Goal: Find specific page/section: Find specific page/section

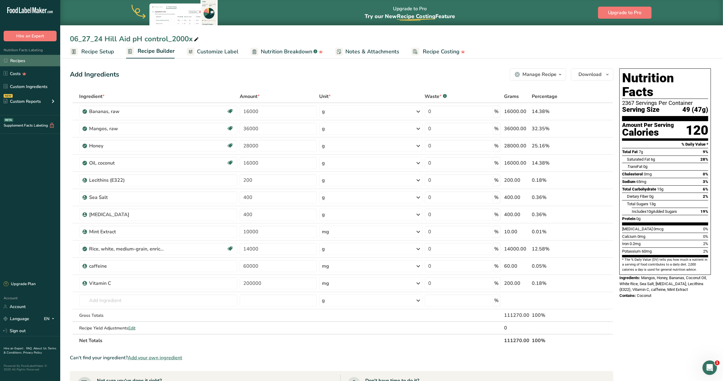
click at [19, 61] on link "Recipes" at bounding box center [30, 60] width 60 height 11
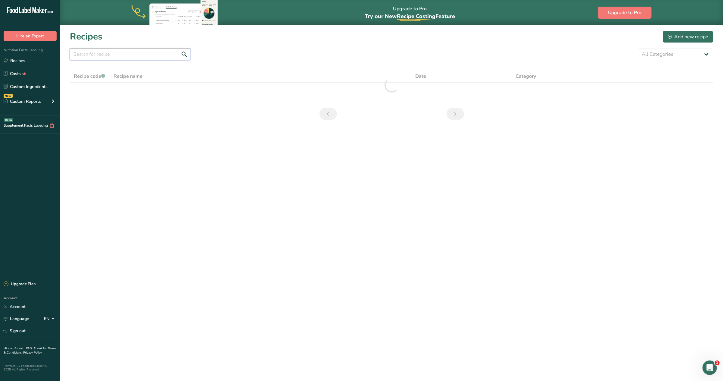
click at [110, 52] on input "text" at bounding box center [130, 54] width 121 height 12
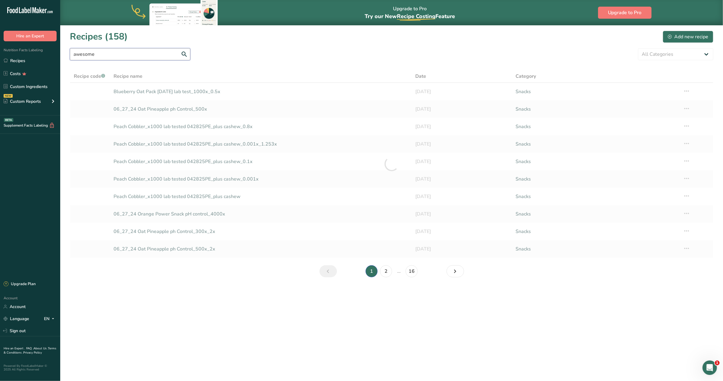
type input "awesome"
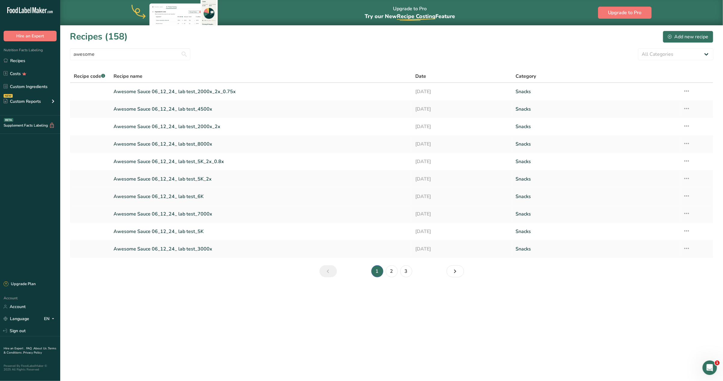
click at [139, 194] on link "Awesome Sauce 06_12_24_ lab test_6K" at bounding box center [261, 196] width 294 height 13
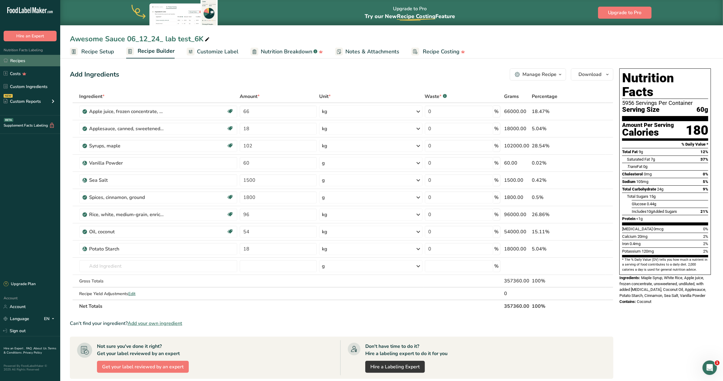
click at [19, 59] on link "Recipes" at bounding box center [30, 60] width 60 height 11
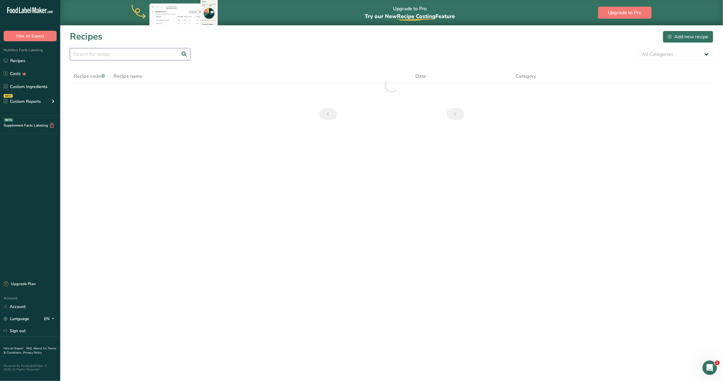
click at [138, 55] on input "text" at bounding box center [130, 54] width 121 height 12
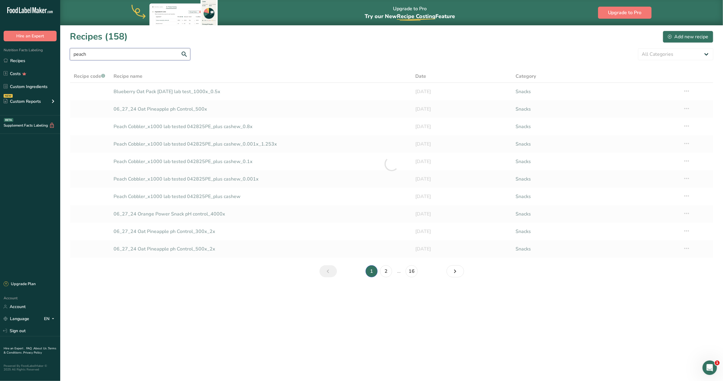
type input "peach"
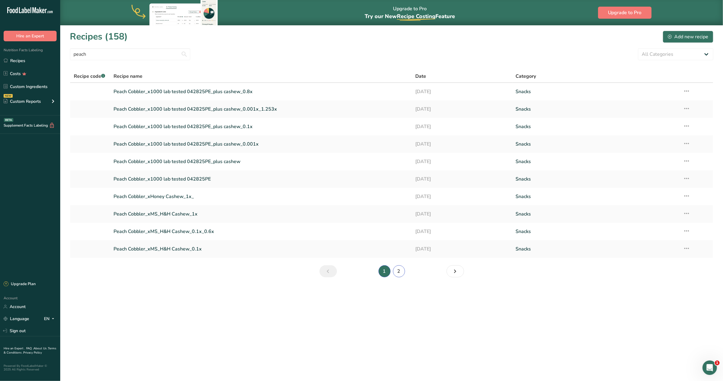
click at [400, 272] on link "2" at bounding box center [399, 271] width 12 height 12
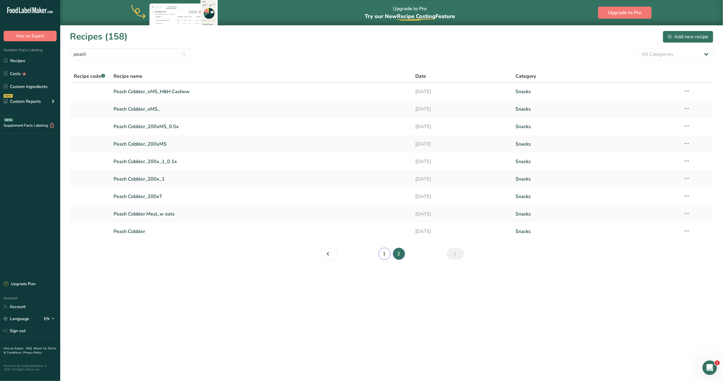
click at [388, 253] on link "1" at bounding box center [385, 254] width 12 height 12
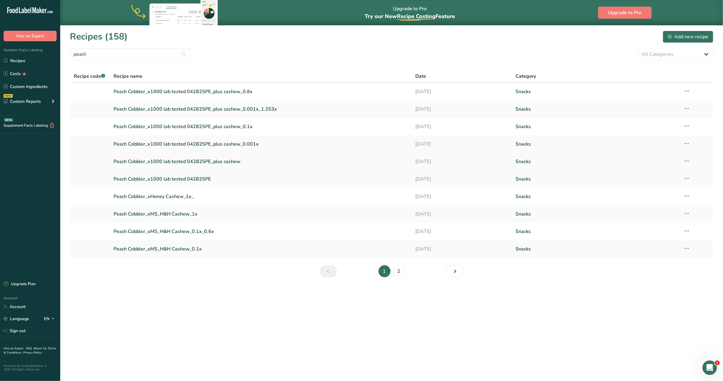
click at [191, 161] on link "Peach Cobbler_x1000 lab tested 042825PE_plus cashew" at bounding box center [261, 161] width 294 height 13
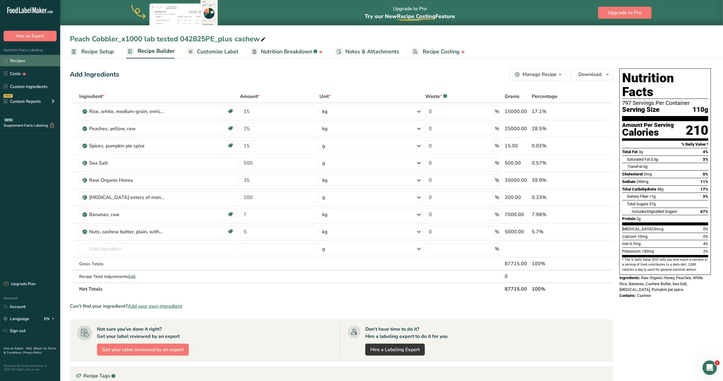
click at [16, 61] on link "Recipes" at bounding box center [30, 60] width 60 height 11
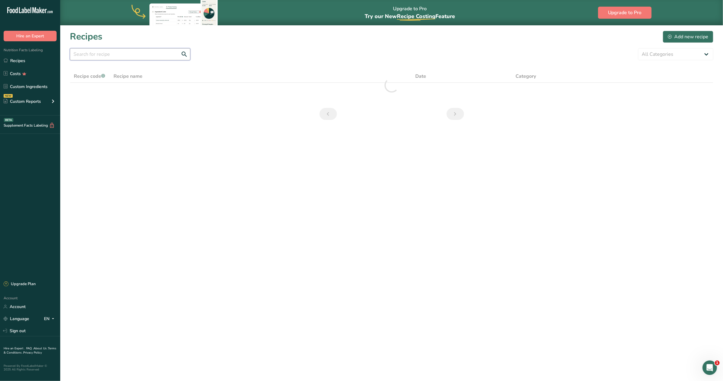
click at [114, 50] on input "text" at bounding box center [130, 54] width 121 height 12
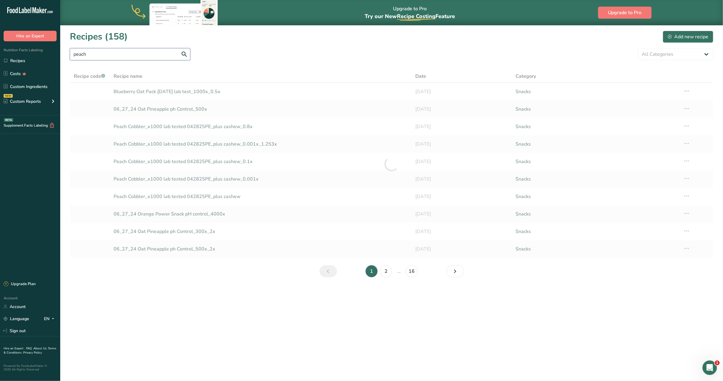
type input "peach"
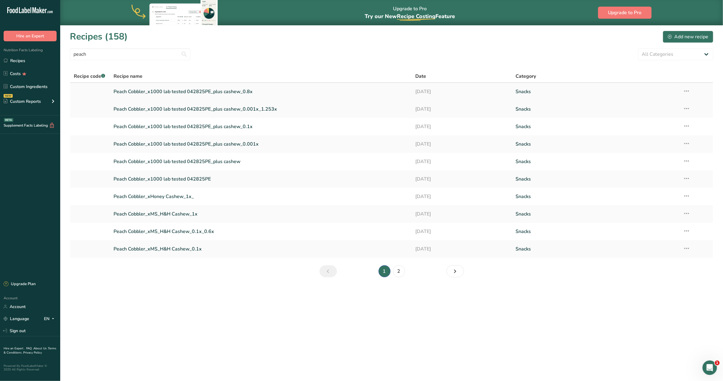
click at [235, 94] on link "Peach Cobbler_x1000 lab tested 042825PE_plus cashew_0.8x" at bounding box center [261, 91] width 294 height 13
